Goal: Task Accomplishment & Management: Use online tool/utility

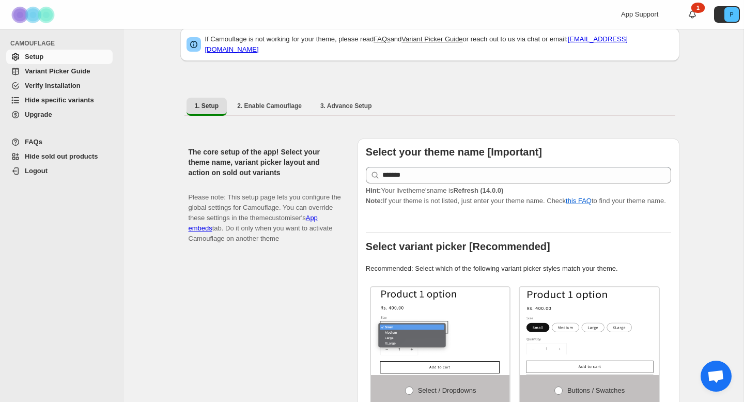
scroll to position [22, 0]
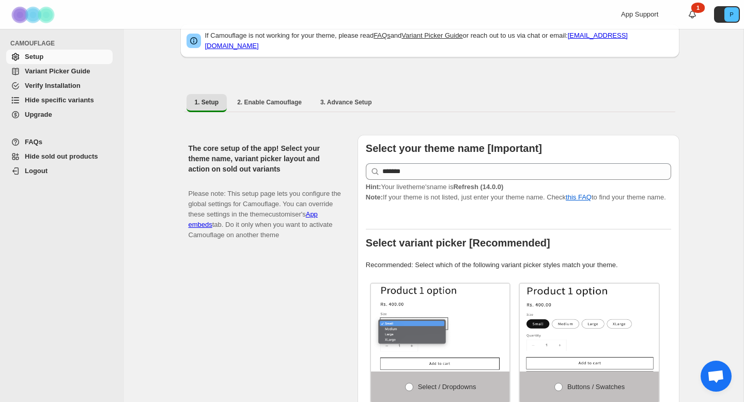
click at [87, 77] on link "Variant Picker Guide" at bounding box center [59, 71] width 107 height 14
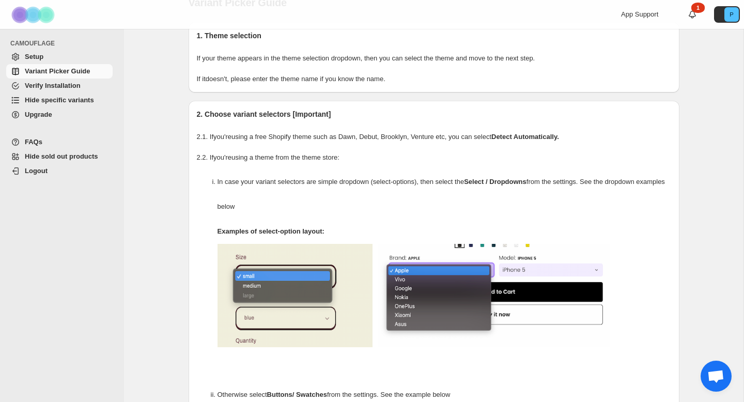
scroll to position [22, 0]
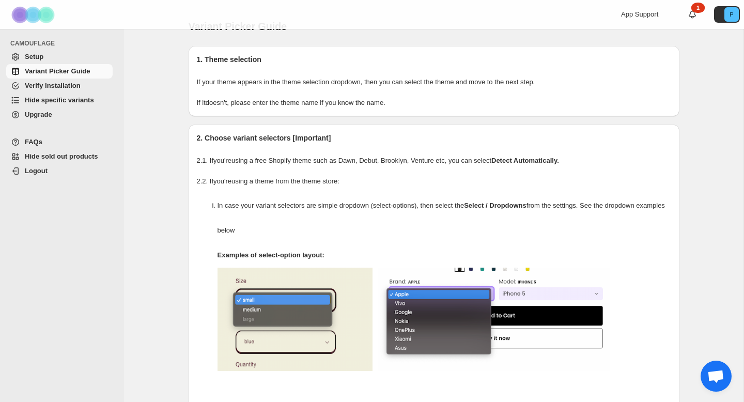
click at [54, 51] on link "Setup" at bounding box center [59, 57] width 107 height 14
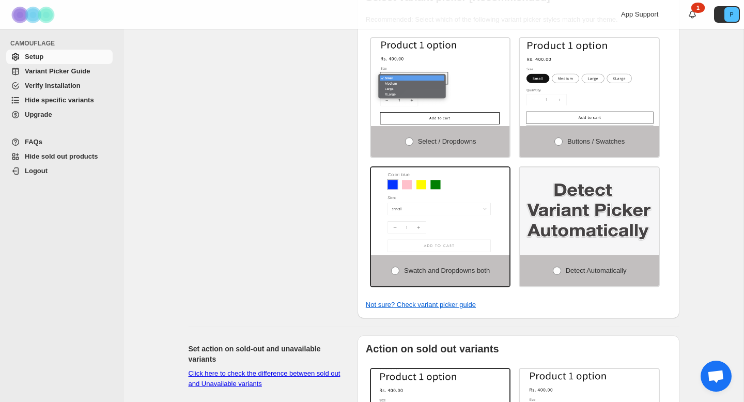
scroll to position [253, 0]
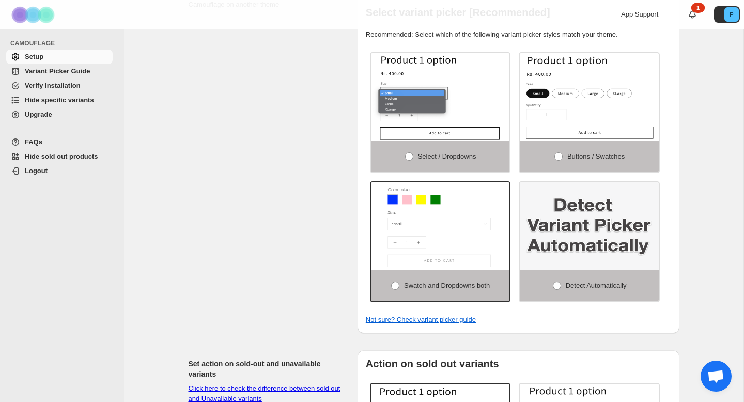
click at [189, 172] on div "The core setup of the app! Select your theme name, variant picker layout and ac…" at bounding box center [269, 118] width 161 height 429
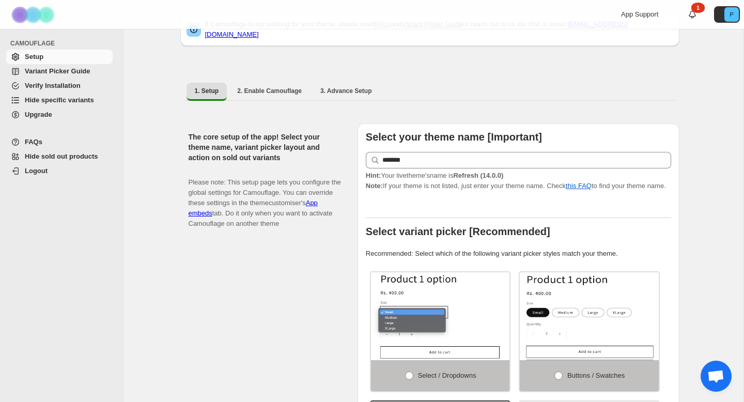
scroll to position [0, 0]
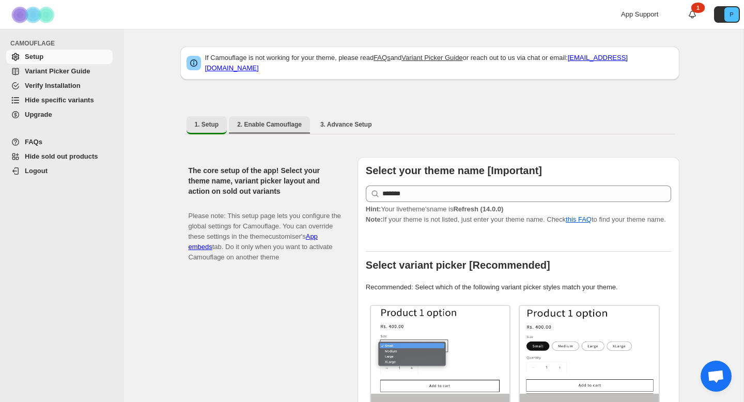
click at [274, 120] on span "2. Enable Camouflage" at bounding box center [269, 124] width 65 height 8
select select "**********"
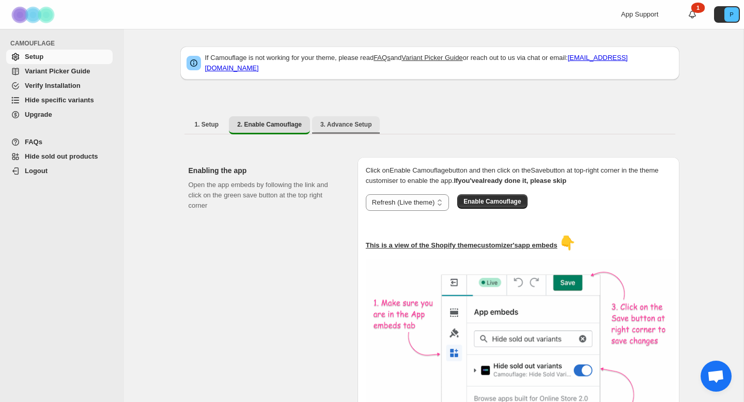
click at [371, 120] on span "3. Advance Setup" at bounding box center [347, 124] width 52 height 8
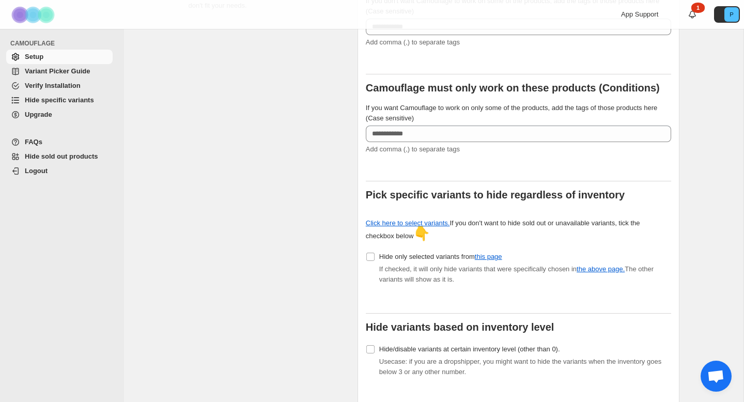
scroll to position [193, 0]
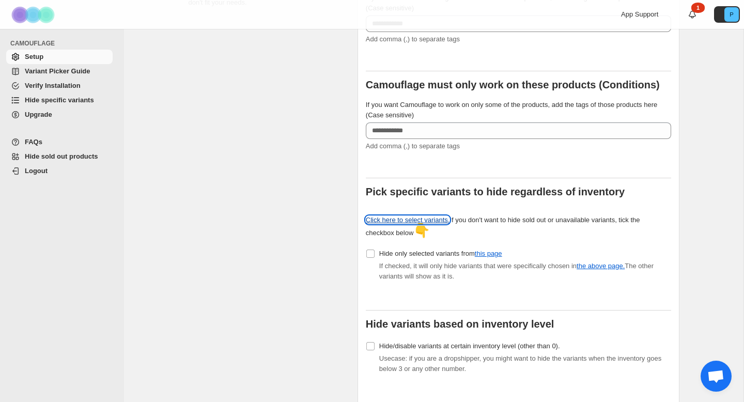
click at [399, 216] on link "Click here to select variants." at bounding box center [408, 220] width 84 height 8
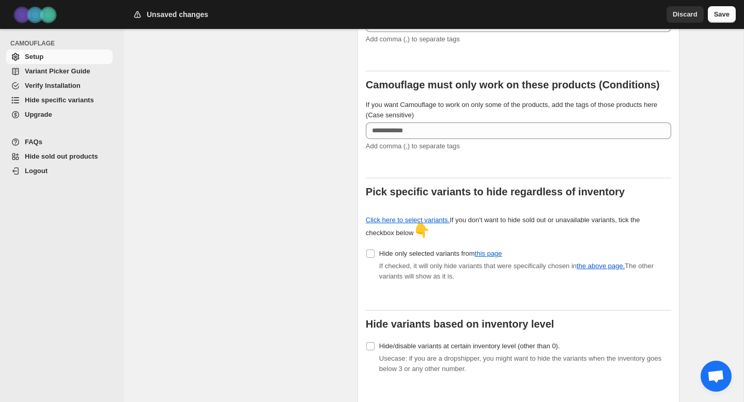
click at [723, 20] on button "Save" at bounding box center [722, 14] width 28 height 17
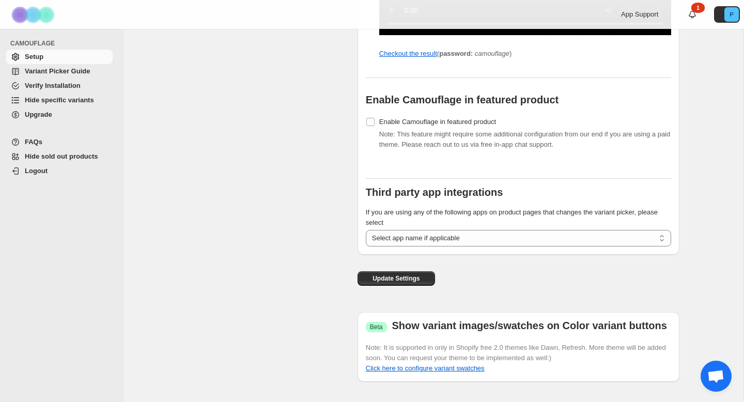
scroll to position [1114, 0]
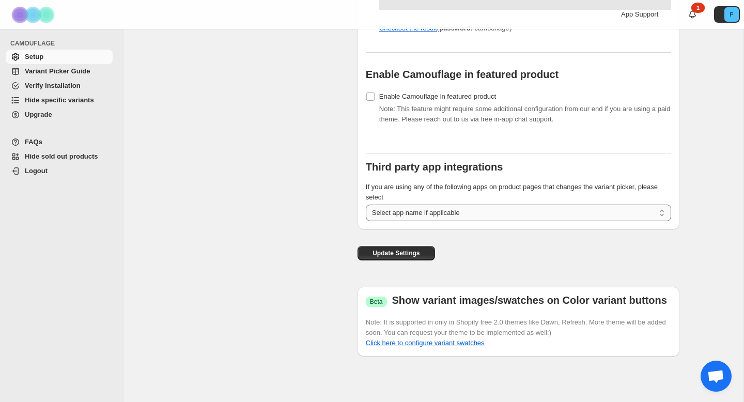
click at [450, 217] on select "**********" at bounding box center [519, 213] width 306 height 17
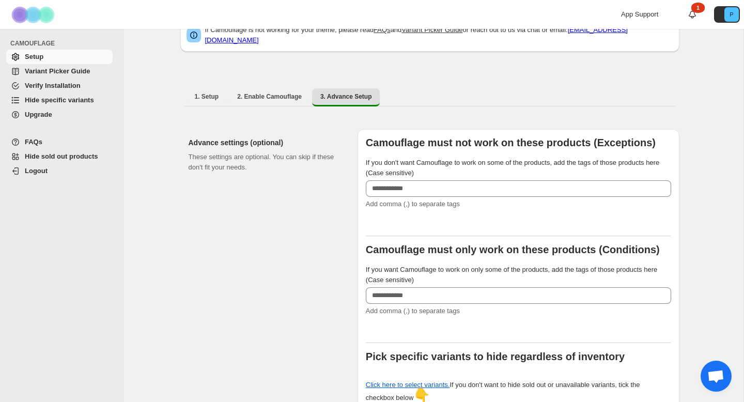
scroll to position [0, 0]
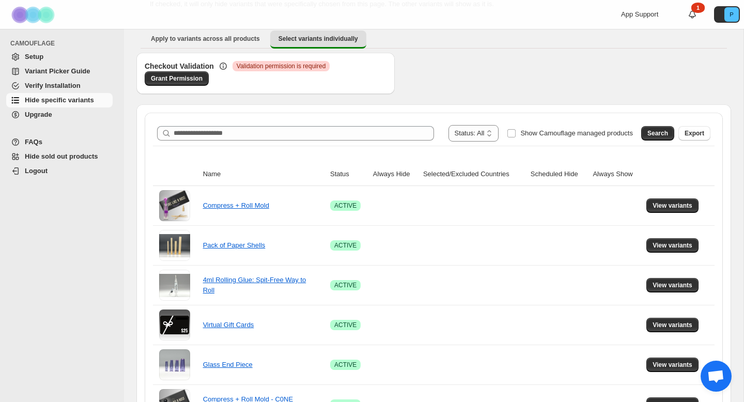
scroll to position [161, 0]
click at [672, 205] on span "View variants" at bounding box center [673, 205] width 40 height 8
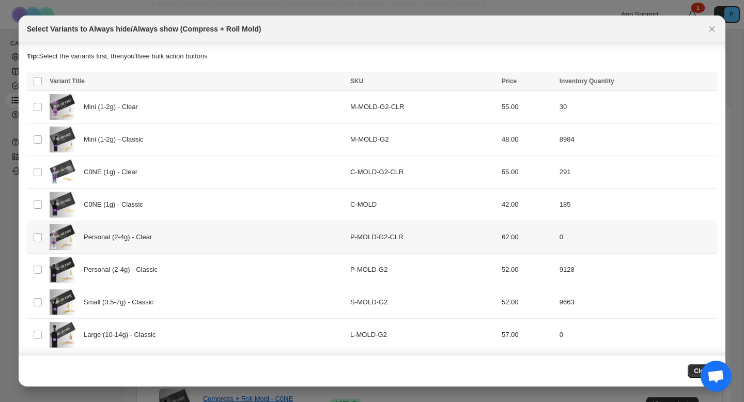
scroll to position [4, 0]
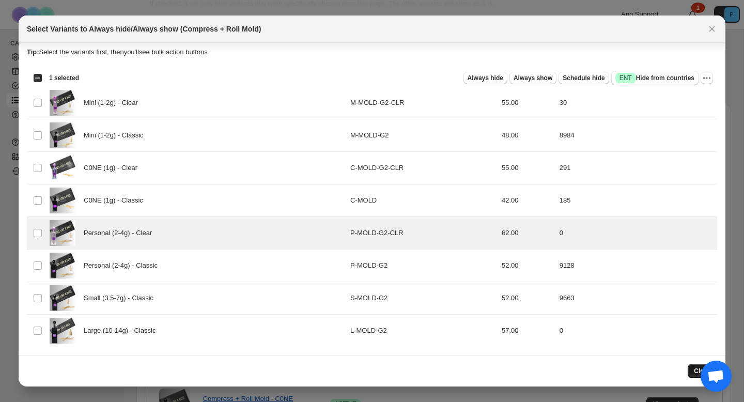
click at [699, 374] on span "Close" at bounding box center [702, 371] width 17 height 8
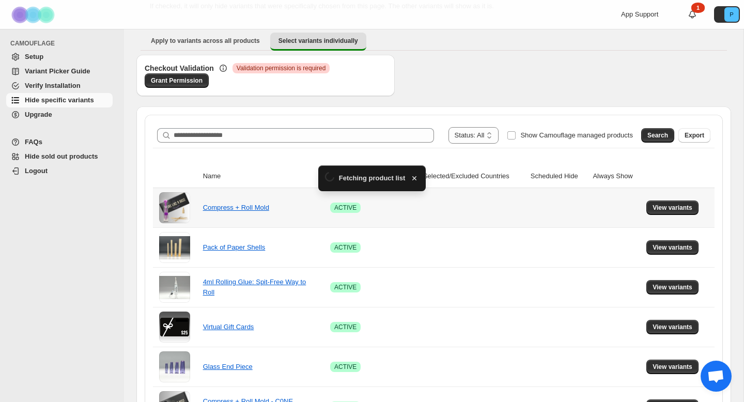
scroll to position [161, 0]
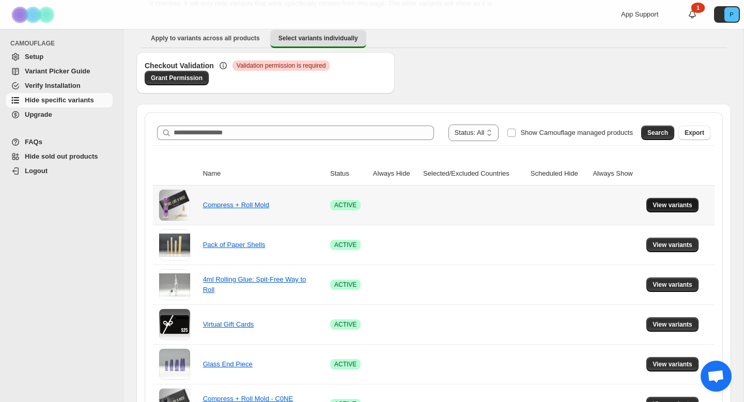
click at [663, 207] on span "View variants" at bounding box center [673, 205] width 40 height 8
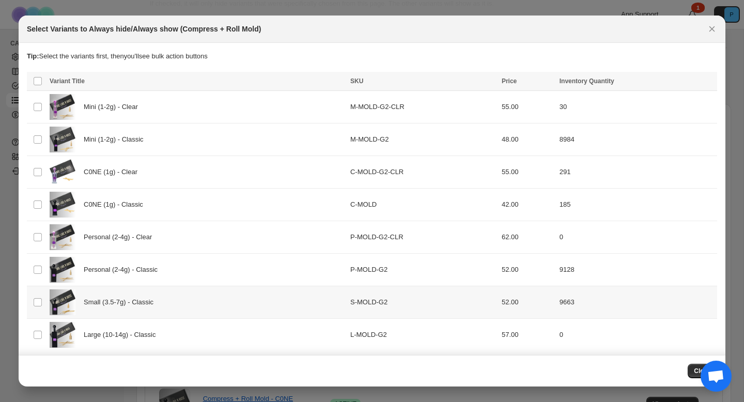
scroll to position [4, 0]
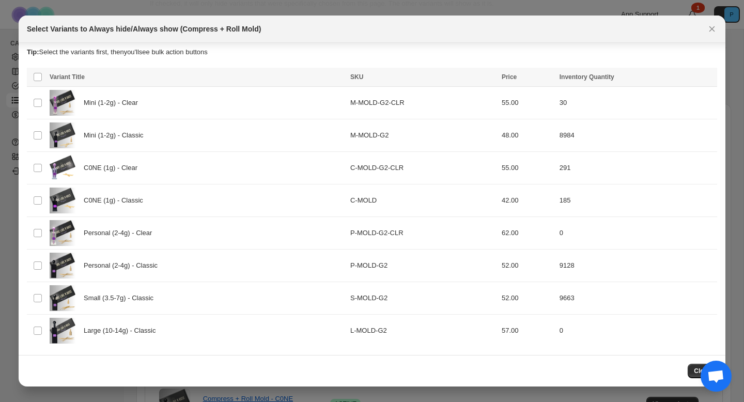
drag, startPoint x: 714, startPoint y: 379, endPoint x: 672, endPoint y: 399, distance: 46.7
click at [672, 399] on body "**********" at bounding box center [372, 201] width 744 height 402
click at [691, 375] on button "Close" at bounding box center [702, 371] width 29 height 14
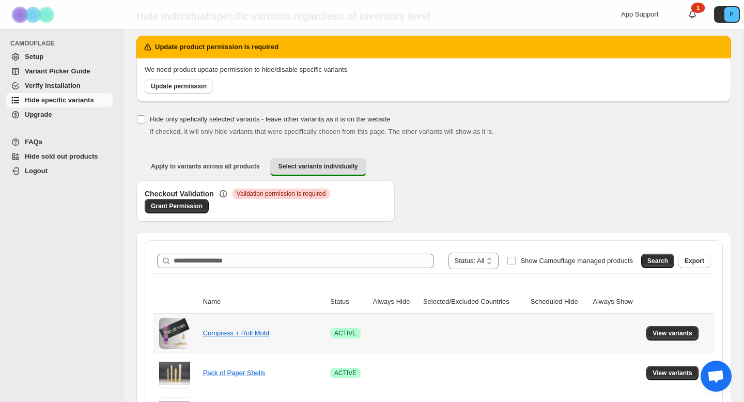
scroll to position [0, 0]
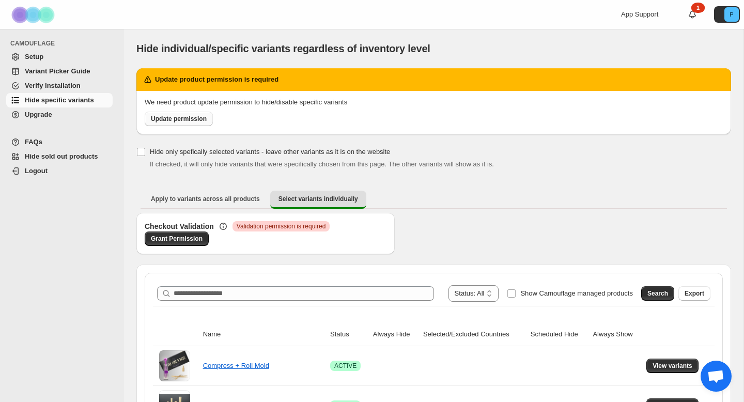
click at [178, 119] on span "Update permission" at bounding box center [179, 119] width 56 height 8
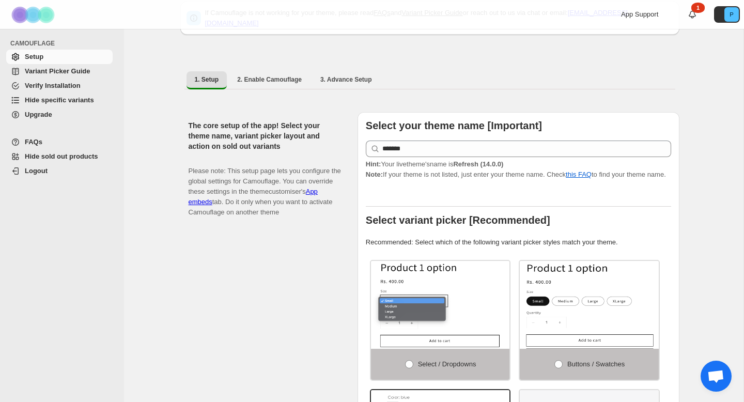
scroll to position [48, 0]
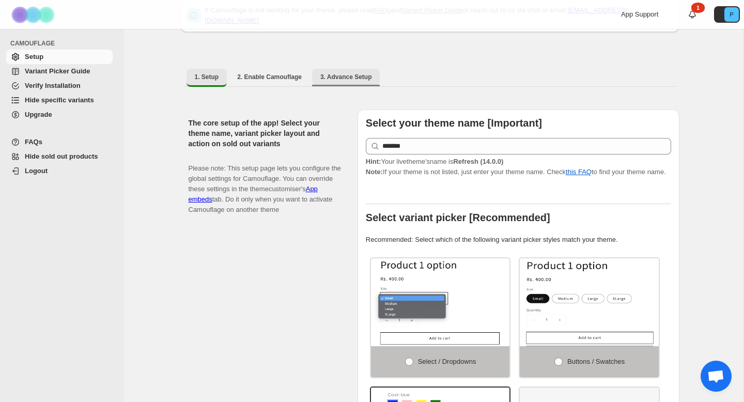
click at [344, 69] on button "3. Advance Setup" at bounding box center [346, 77] width 68 height 17
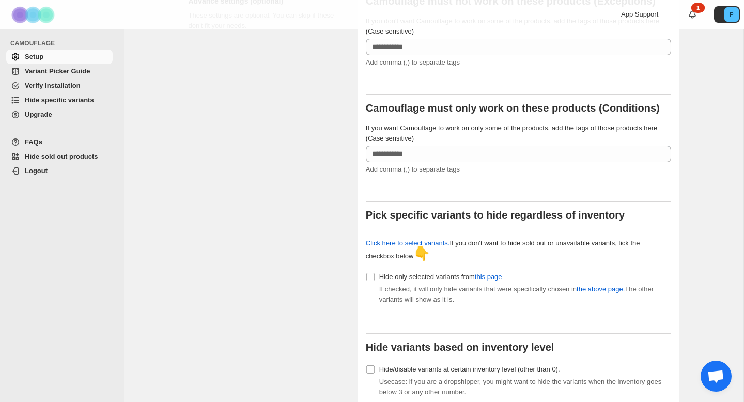
scroll to position [190, 0]
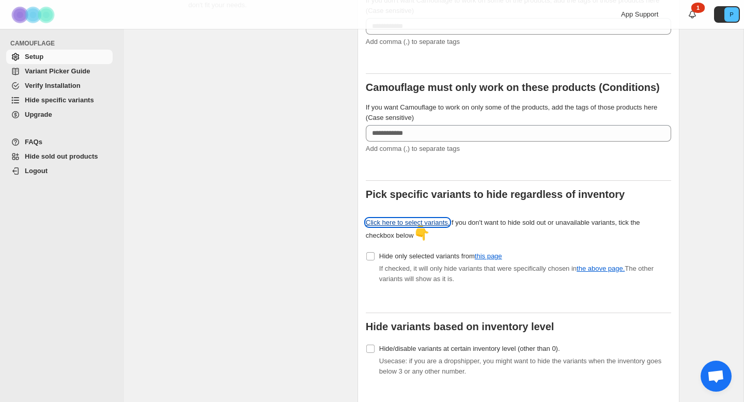
click at [430, 219] on link "Click here to select variants." at bounding box center [408, 223] width 84 height 8
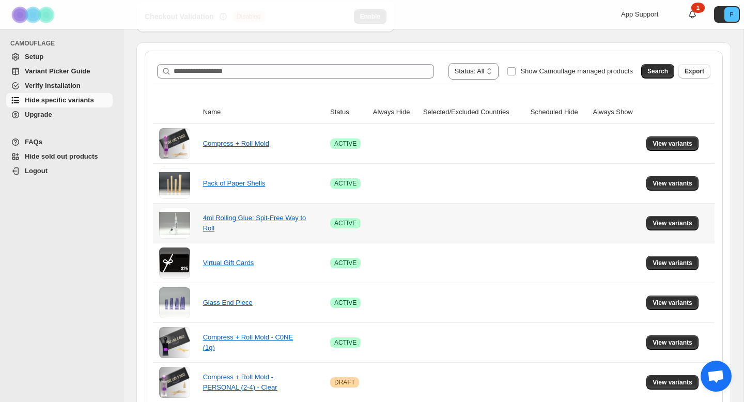
scroll to position [143, 0]
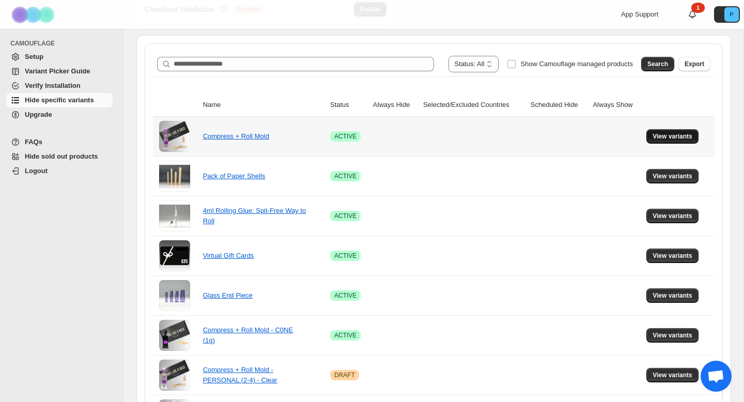
click at [662, 133] on span "View variants" at bounding box center [673, 136] width 40 height 8
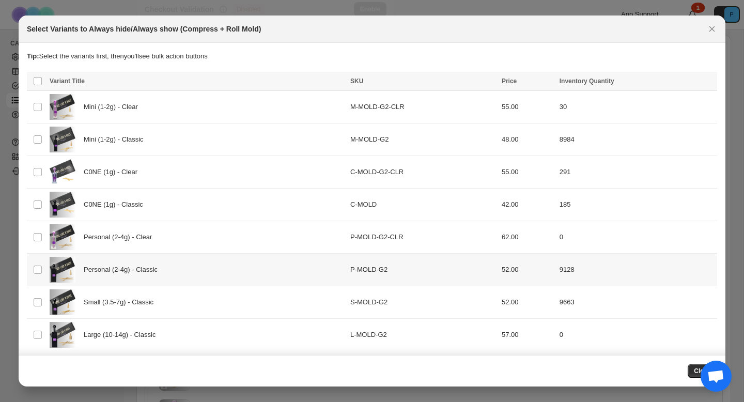
scroll to position [4, 0]
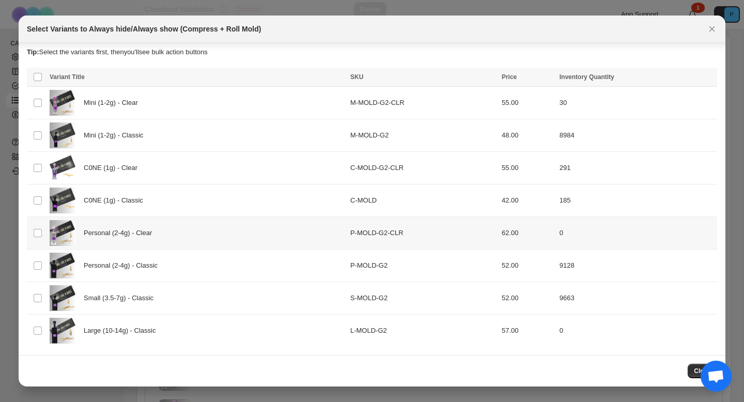
click at [89, 230] on span "Personal (2-4g) - Clear" at bounding box center [121, 233] width 74 height 10
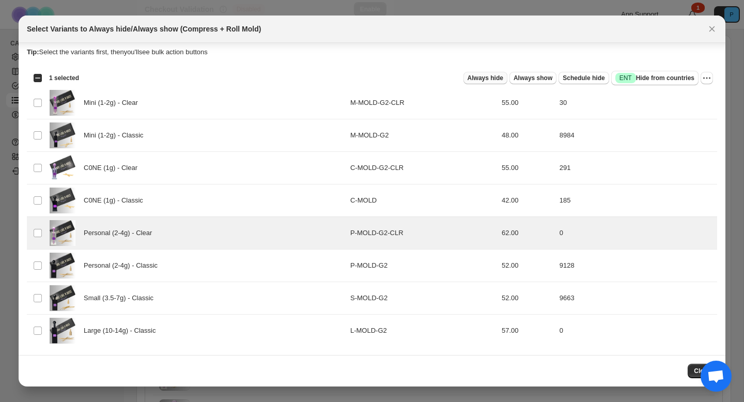
click at [477, 80] on span "Always hide" at bounding box center [486, 78] width 36 height 8
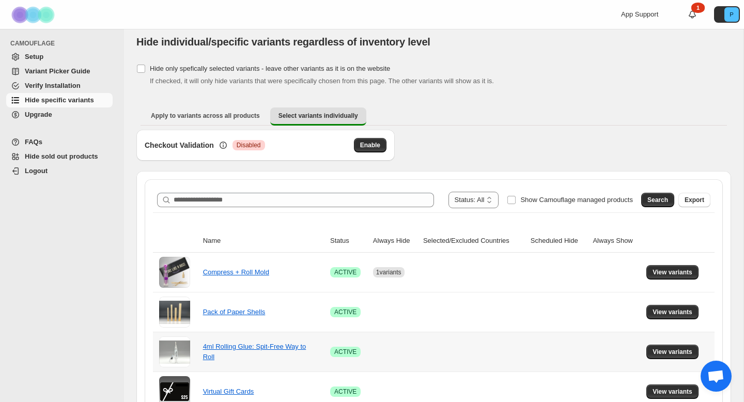
scroll to position [0, 0]
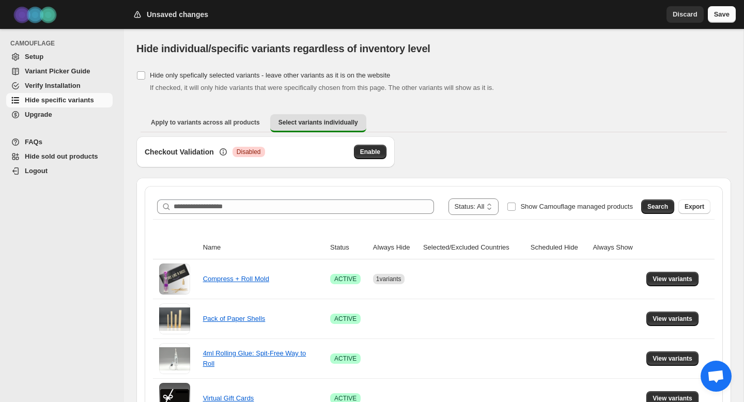
click at [714, 18] on span "Save" at bounding box center [722, 14] width 16 height 10
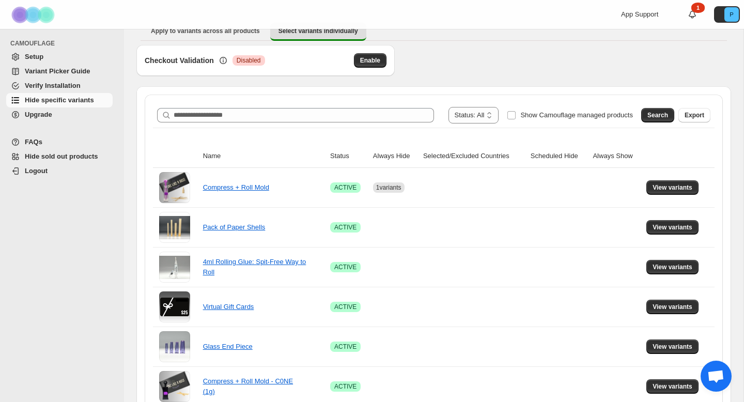
scroll to position [93, 0]
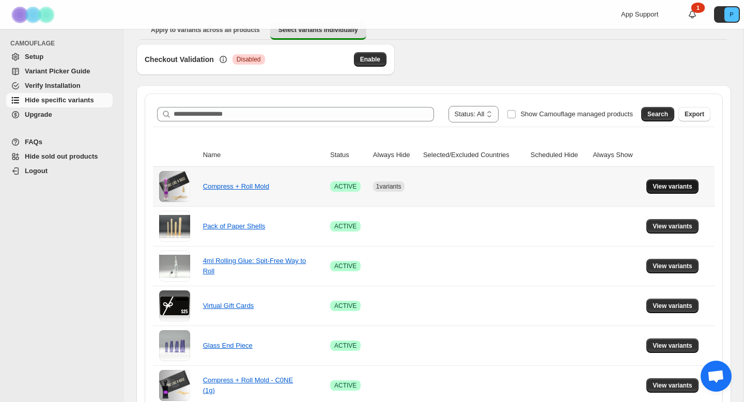
click at [652, 188] on button "View variants" at bounding box center [673, 186] width 52 height 14
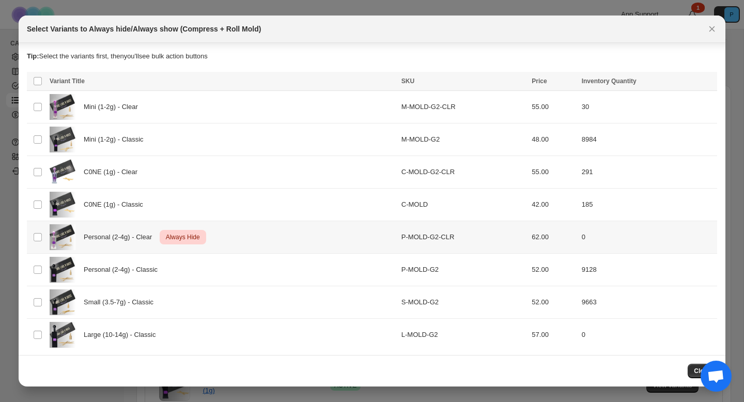
scroll to position [4, 0]
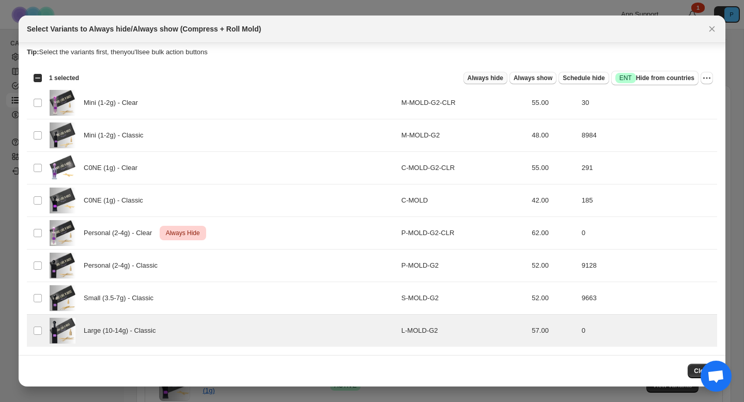
click at [481, 79] on span "Always hide" at bounding box center [486, 78] width 36 height 8
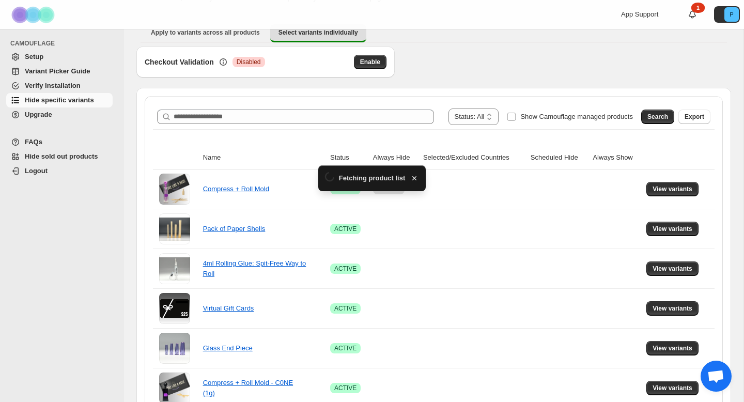
scroll to position [93, 0]
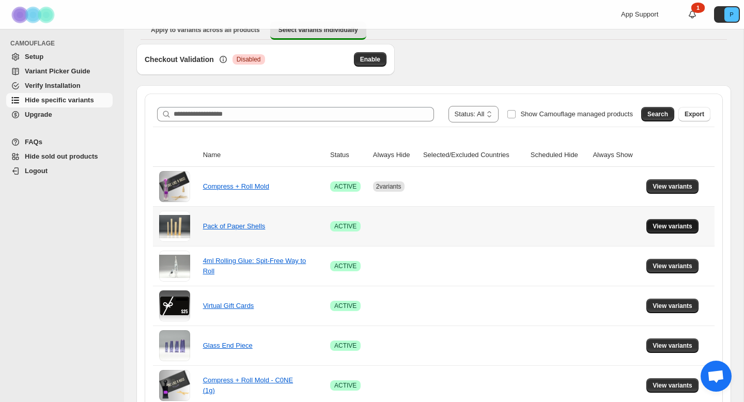
click at [672, 230] on span "View variants" at bounding box center [673, 226] width 40 height 8
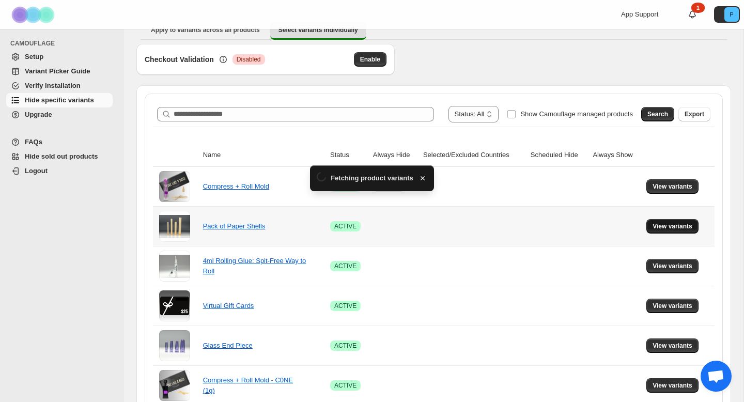
scroll to position [0, 0]
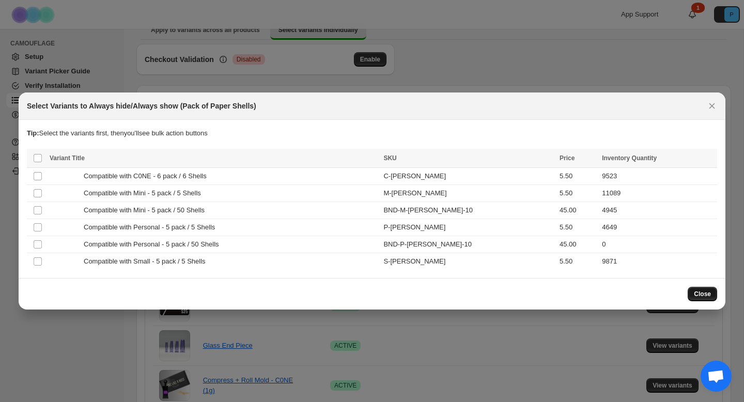
click at [698, 292] on span "Close" at bounding box center [702, 294] width 17 height 8
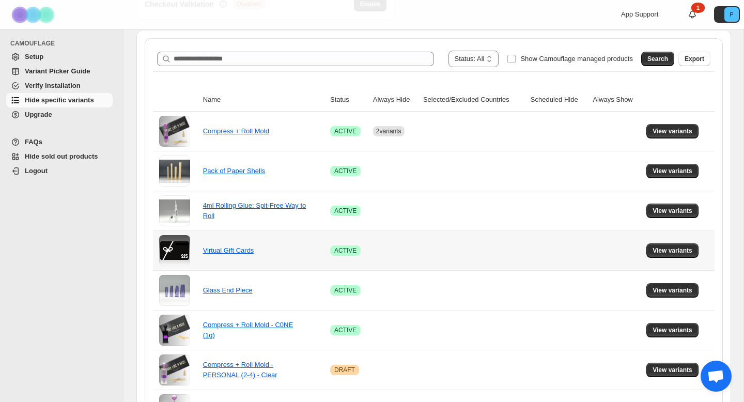
scroll to position [147, 0]
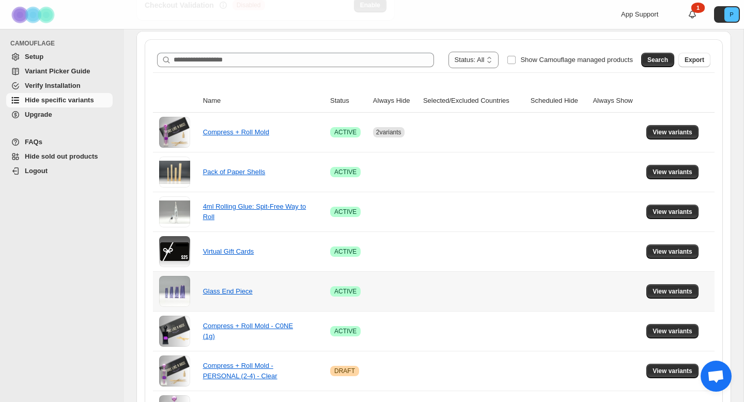
click at [673, 299] on td "View variants" at bounding box center [679, 291] width 71 height 40
click at [673, 291] on span "View variants" at bounding box center [673, 291] width 40 height 8
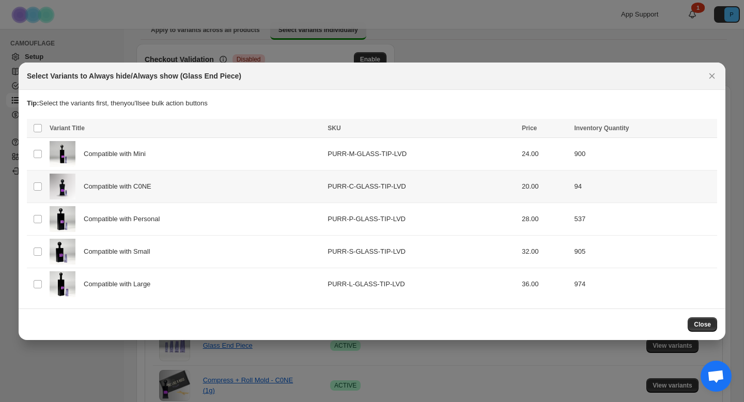
scroll to position [0, 0]
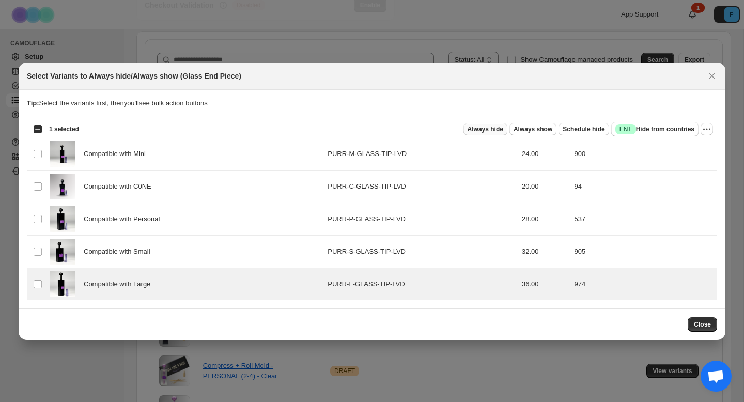
click at [483, 127] on span "Always hide" at bounding box center [486, 129] width 36 height 8
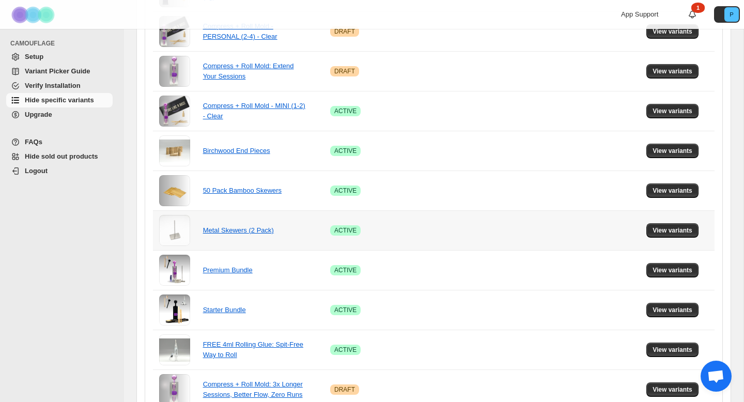
scroll to position [488, 0]
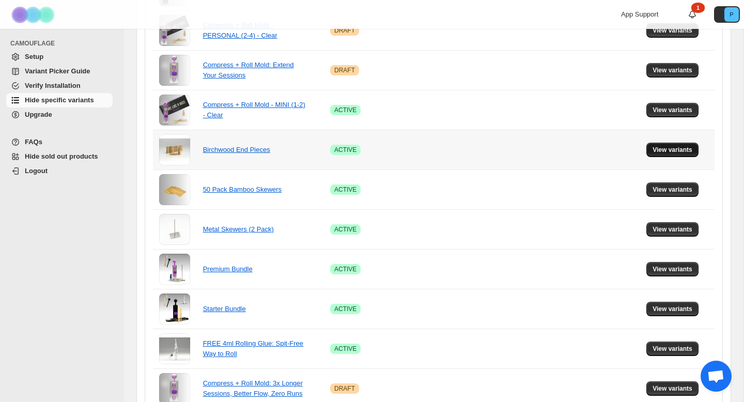
click at [682, 146] on span "View variants" at bounding box center [673, 150] width 40 height 8
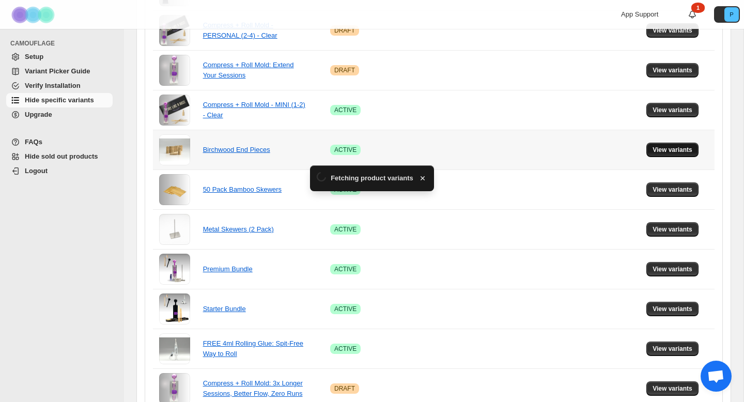
scroll to position [0, 0]
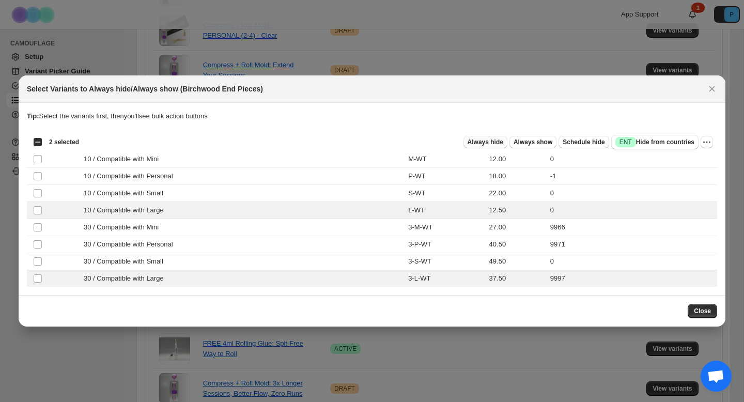
click at [492, 140] on span "Always hide" at bounding box center [486, 142] width 36 height 8
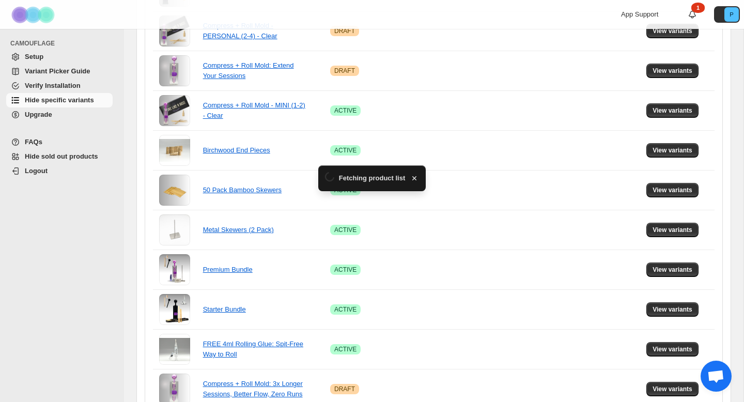
scroll to position [488, 0]
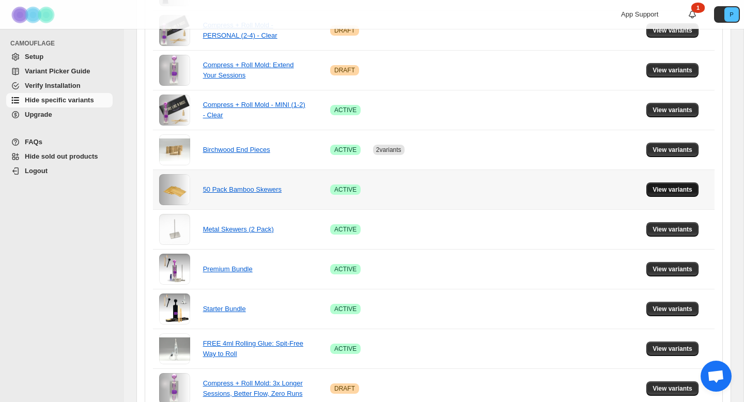
click at [675, 188] on span "View variants" at bounding box center [673, 190] width 40 height 8
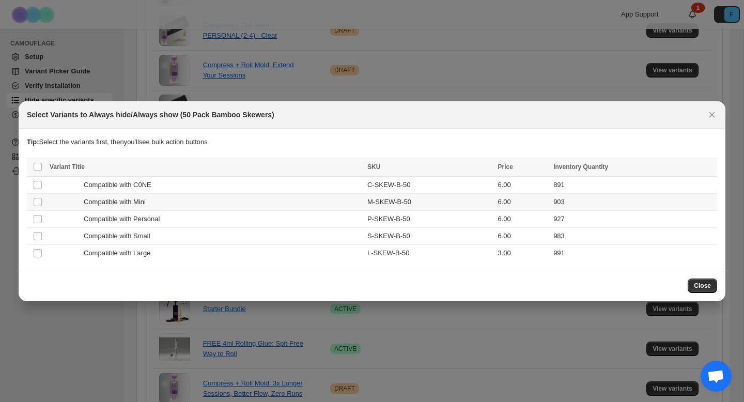
scroll to position [0, 0]
click at [118, 252] on span "Compatible with Large" at bounding box center [120, 253] width 72 height 10
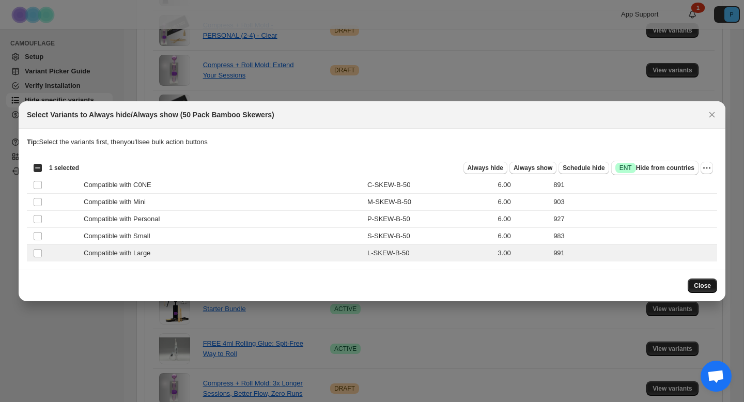
click at [712, 284] on button "Close" at bounding box center [702, 286] width 29 height 14
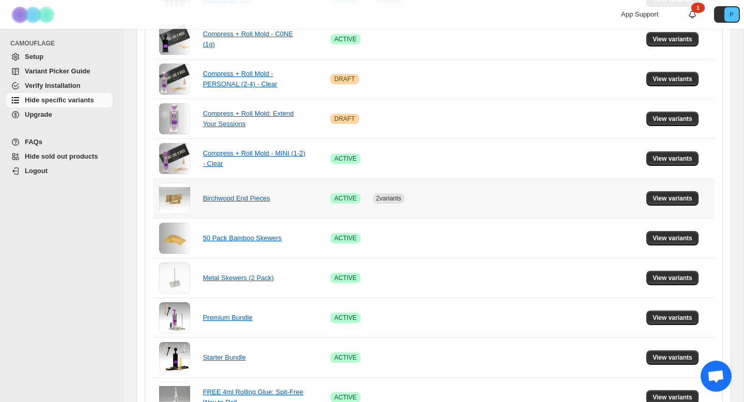
scroll to position [436, 0]
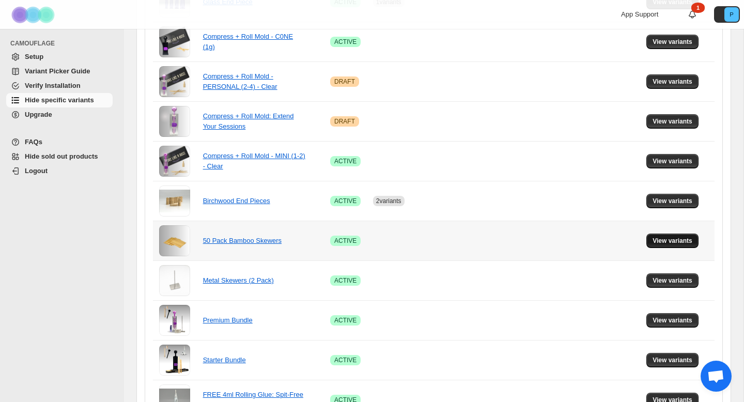
click at [659, 238] on span "View variants" at bounding box center [673, 241] width 40 height 8
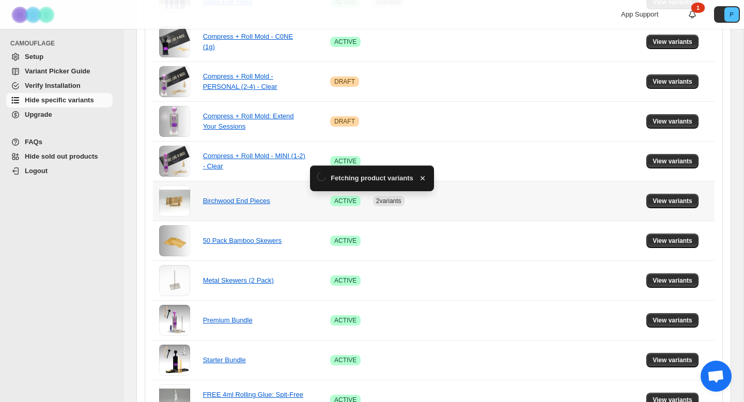
scroll to position [0, 0]
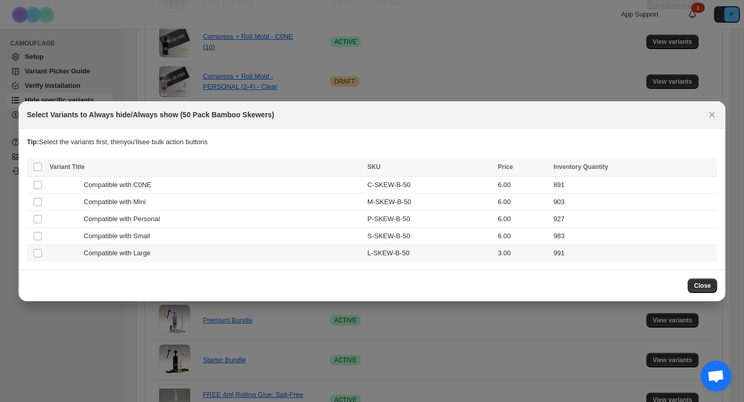
click at [92, 253] on span "Compatible with Large" at bounding box center [120, 253] width 72 height 10
click at [481, 162] on button "Always hide" at bounding box center [486, 168] width 44 height 12
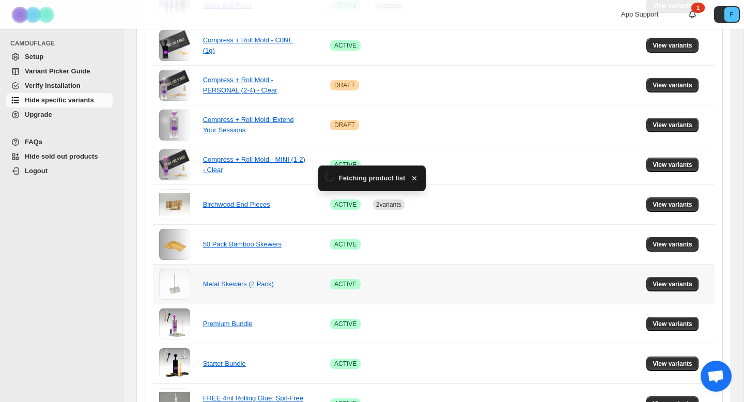
scroll to position [436, 0]
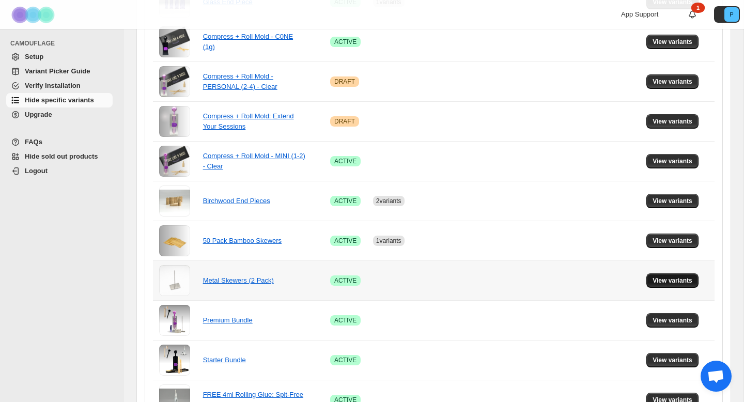
click at [663, 276] on button "View variants" at bounding box center [673, 280] width 52 height 14
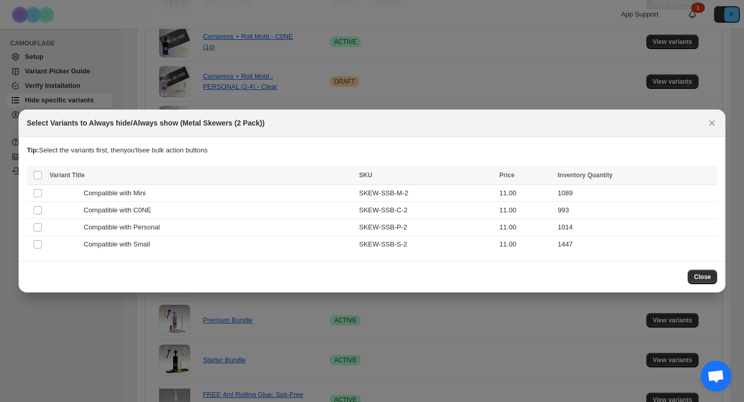
scroll to position [0, 0]
click at [709, 273] on span "Close" at bounding box center [702, 277] width 17 height 8
